Goal: Task Accomplishment & Management: Use online tool/utility

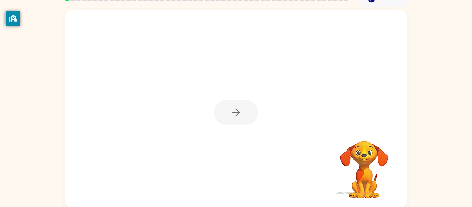
scroll to position [36, 0]
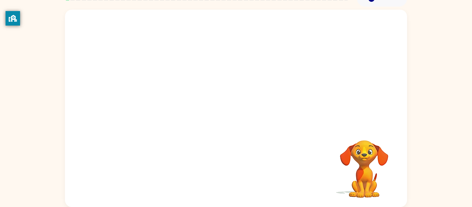
click at [236, 117] on div "Your browser must support playing .mp4 files to use Literably. Please try using…" at bounding box center [236, 108] width 342 height 197
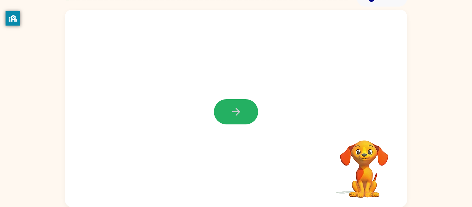
click at [236, 117] on icon "button" at bounding box center [236, 112] width 12 height 12
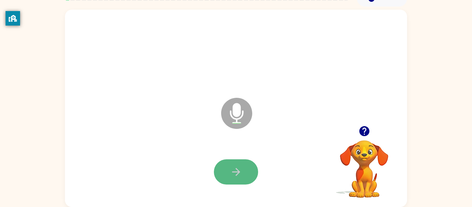
click at [231, 174] on icon "button" at bounding box center [236, 172] width 12 height 12
click at [233, 174] on icon "button" at bounding box center [236, 172] width 12 height 12
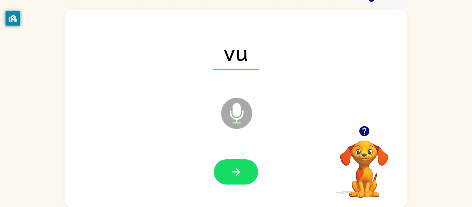
click at [233, 174] on icon "button" at bounding box center [236, 172] width 12 height 12
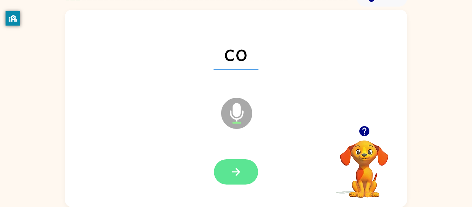
click at [233, 178] on button "button" at bounding box center [236, 171] width 44 height 25
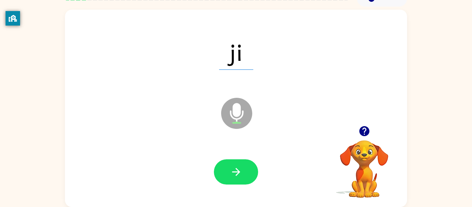
click at [233, 178] on button "button" at bounding box center [236, 171] width 44 height 25
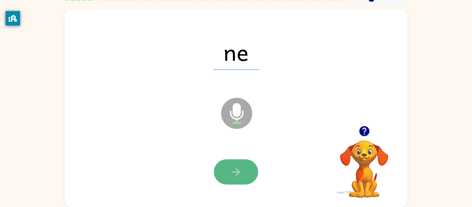
click at [232, 180] on button "button" at bounding box center [236, 171] width 44 height 25
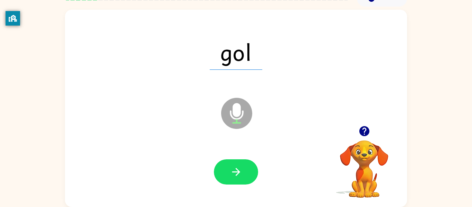
click at [233, 170] on icon "button" at bounding box center [236, 172] width 12 height 12
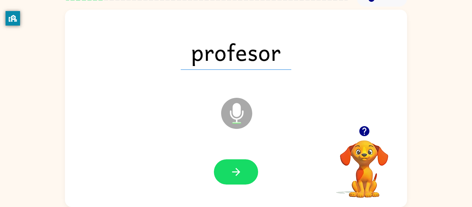
click at [233, 170] on icon "button" at bounding box center [236, 172] width 12 height 12
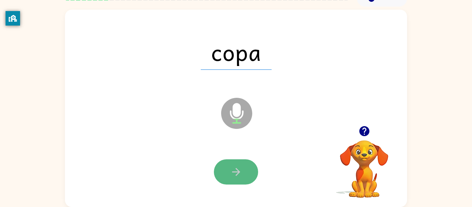
click at [233, 169] on icon "button" at bounding box center [236, 172] width 12 height 12
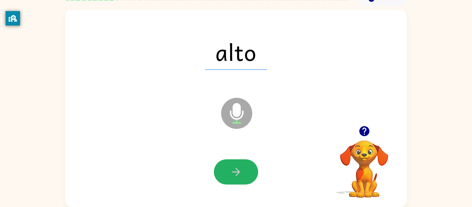
click at [233, 169] on icon "button" at bounding box center [236, 172] width 12 height 12
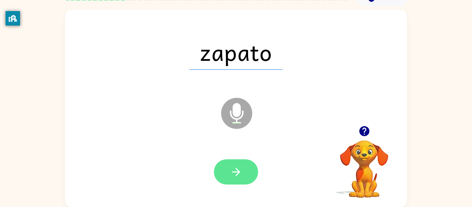
click at [228, 172] on button "button" at bounding box center [236, 171] width 44 height 25
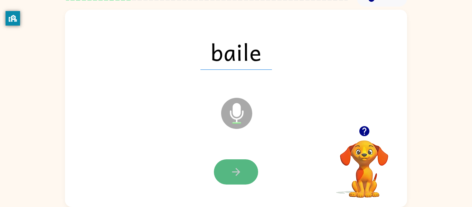
click at [224, 177] on button "button" at bounding box center [236, 171] width 44 height 25
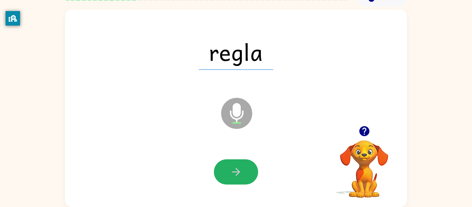
click at [224, 177] on button "button" at bounding box center [236, 171] width 44 height 25
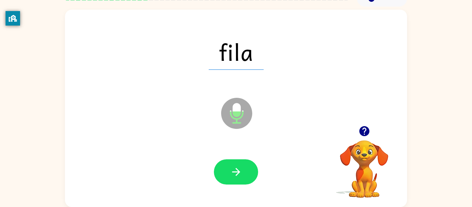
click at [235, 170] on icon "button" at bounding box center [236, 172] width 12 height 12
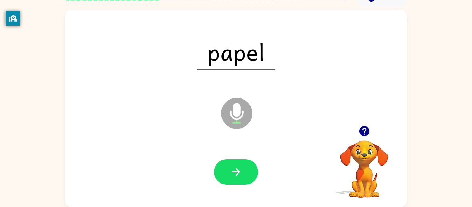
click at [235, 170] on icon "button" at bounding box center [236, 172] width 12 height 12
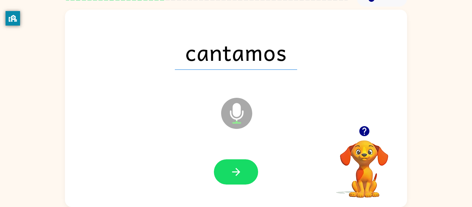
click at [235, 170] on icon "button" at bounding box center [236, 172] width 12 height 12
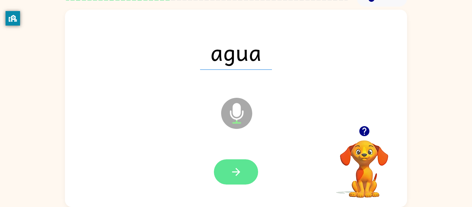
click at [235, 171] on icon "button" at bounding box center [236, 172] width 12 height 12
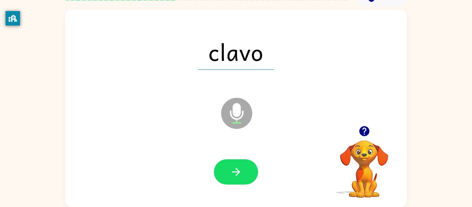
click at [235, 171] on icon "button" at bounding box center [236, 172] width 12 height 12
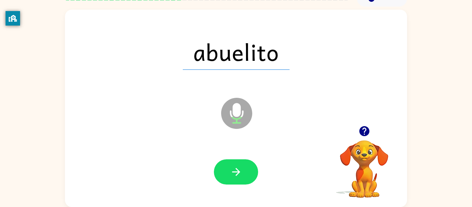
click at [235, 171] on icon "button" at bounding box center [236, 172] width 12 height 12
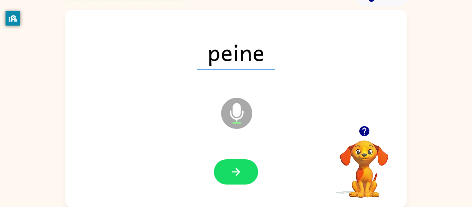
click at [235, 171] on icon "button" at bounding box center [236, 172] width 12 height 12
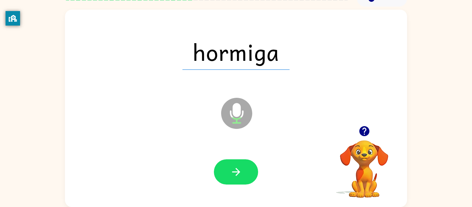
click at [235, 171] on icon "button" at bounding box center [236, 172] width 12 height 12
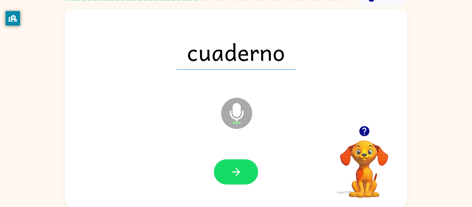
click at [235, 171] on icon "button" at bounding box center [236, 172] width 12 height 12
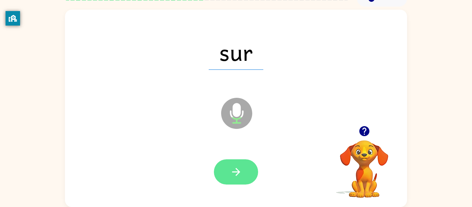
click at [236, 175] on icon "button" at bounding box center [236, 172] width 12 height 12
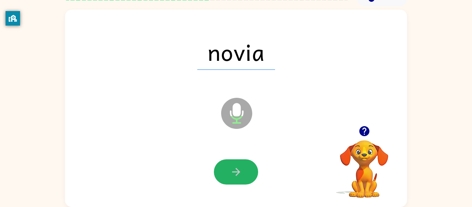
click at [236, 175] on icon "button" at bounding box center [236, 172] width 12 height 12
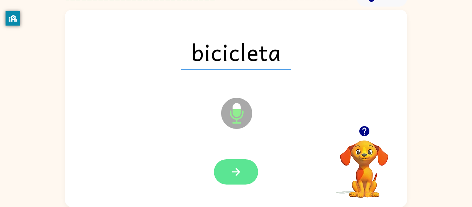
click at [236, 176] on icon "button" at bounding box center [236, 172] width 12 height 12
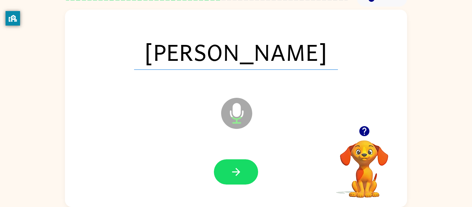
click at [236, 176] on icon "button" at bounding box center [236, 172] width 12 height 12
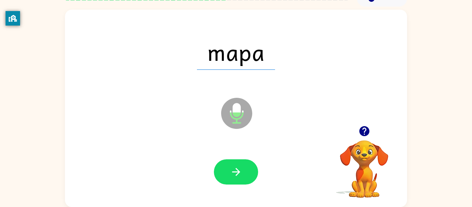
click at [236, 176] on icon "button" at bounding box center [236, 172] width 12 height 12
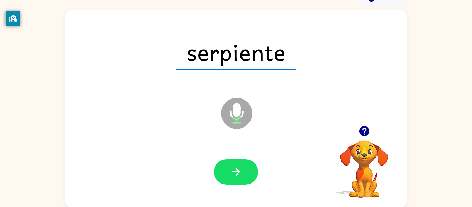
click at [236, 176] on icon "button" at bounding box center [236, 172] width 12 height 12
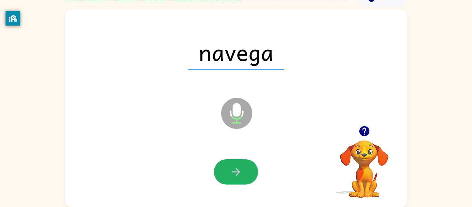
click at [236, 176] on icon "button" at bounding box center [236, 172] width 12 height 12
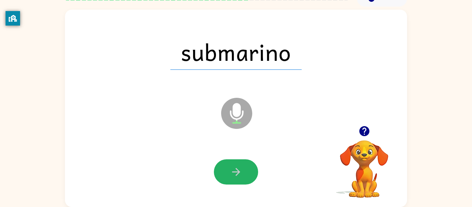
click at [236, 176] on icon "button" at bounding box center [236, 172] width 12 height 12
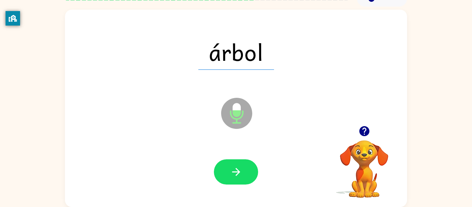
click at [236, 176] on icon "button" at bounding box center [236, 172] width 12 height 12
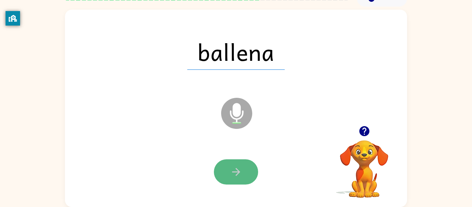
click at [236, 176] on icon "button" at bounding box center [236, 172] width 12 height 12
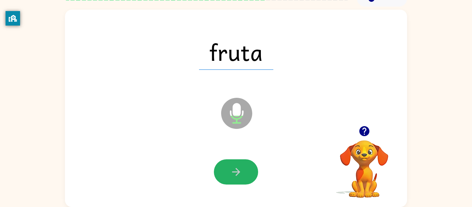
click at [236, 176] on icon "button" at bounding box center [236, 172] width 12 height 12
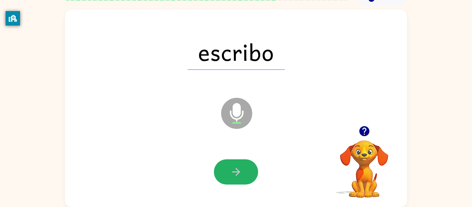
click at [236, 176] on icon "button" at bounding box center [236, 172] width 12 height 12
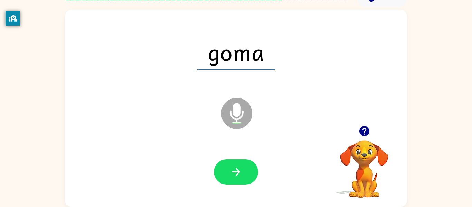
click at [236, 176] on icon "button" at bounding box center [236, 172] width 12 height 12
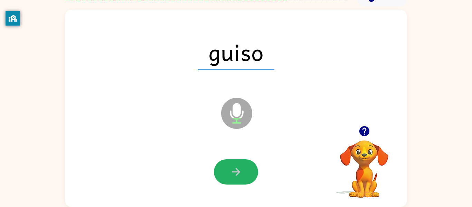
click at [236, 176] on icon "button" at bounding box center [236, 172] width 12 height 12
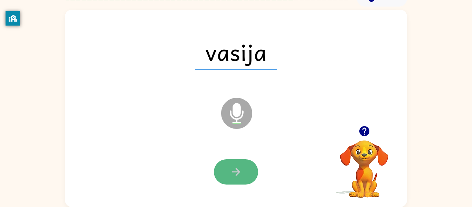
click at [236, 179] on button "button" at bounding box center [236, 171] width 44 height 25
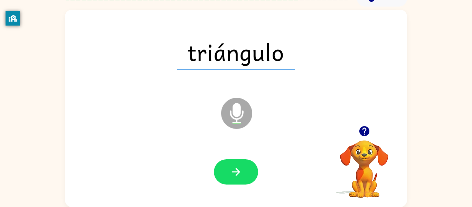
click at [236, 179] on button "button" at bounding box center [236, 171] width 44 height 25
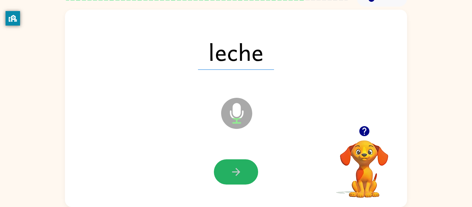
click at [236, 179] on button "button" at bounding box center [236, 171] width 44 height 25
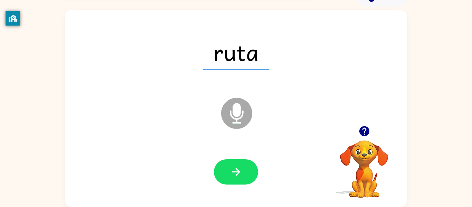
click at [236, 179] on button "button" at bounding box center [236, 171] width 44 height 25
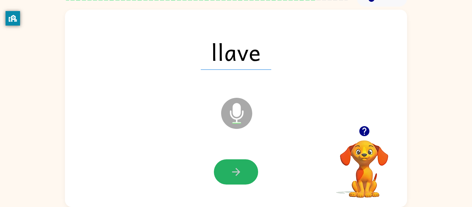
click at [236, 179] on button "button" at bounding box center [236, 171] width 44 height 25
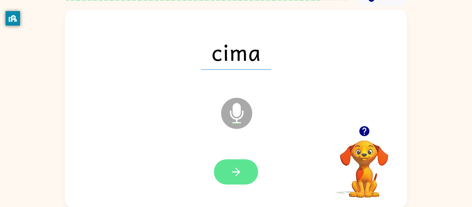
click at [236, 180] on button "button" at bounding box center [236, 171] width 44 height 25
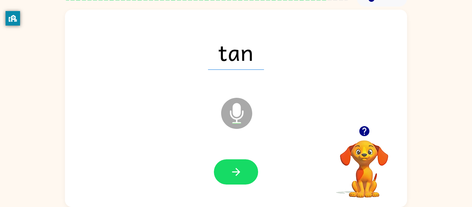
click at [236, 180] on button "button" at bounding box center [236, 171] width 44 height 25
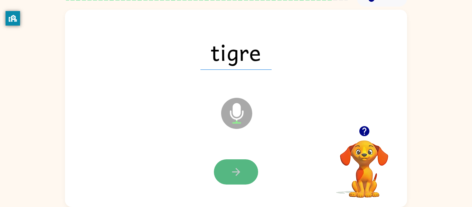
click at [236, 181] on button "button" at bounding box center [236, 171] width 44 height 25
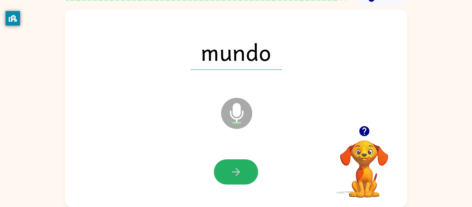
click at [236, 181] on button "button" at bounding box center [236, 171] width 44 height 25
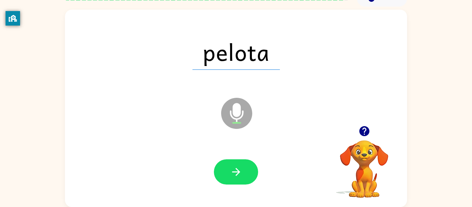
click at [236, 181] on button "button" at bounding box center [236, 171] width 44 height 25
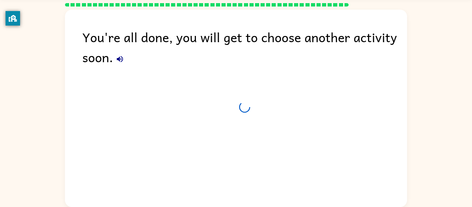
scroll to position [23, 0]
